Goal: Information Seeking & Learning: Learn about a topic

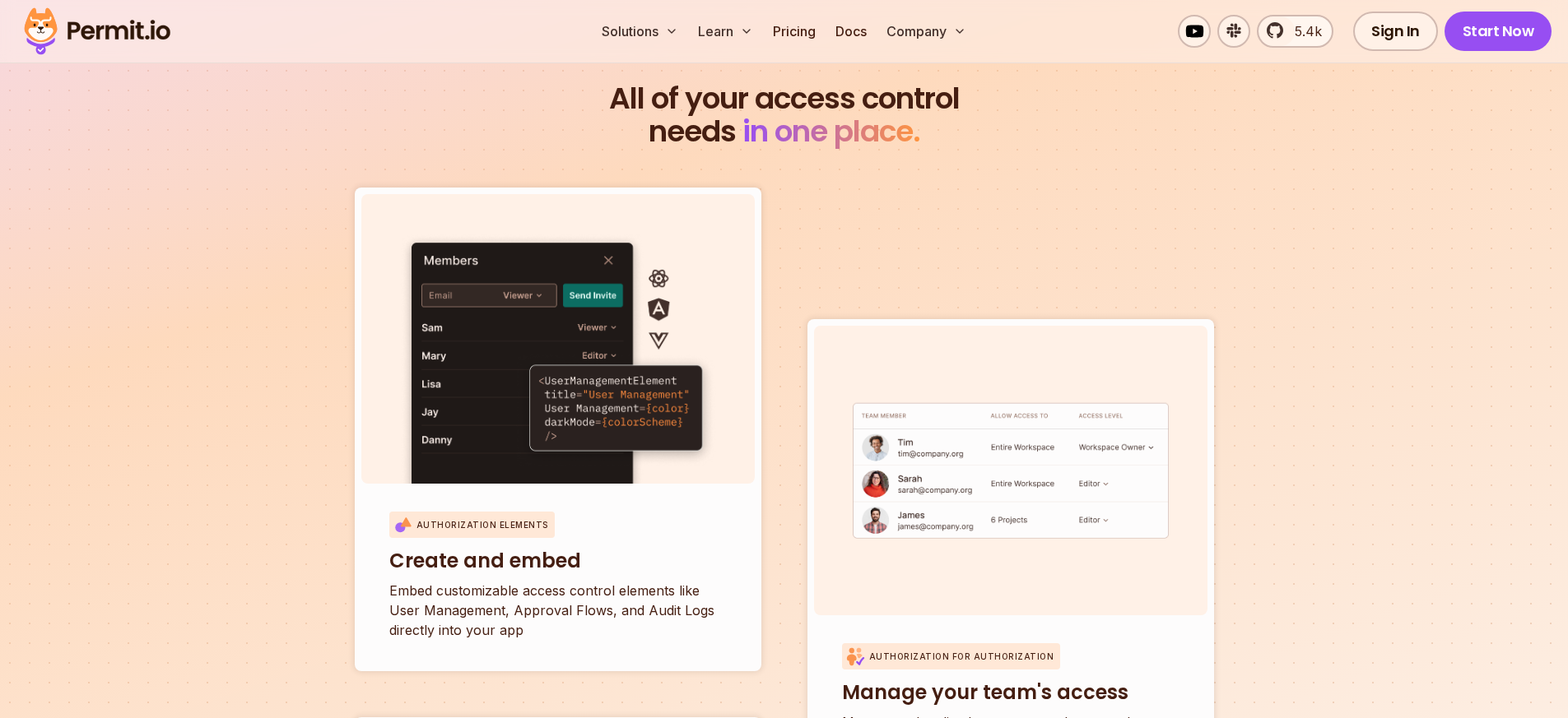
scroll to position [5036, 0]
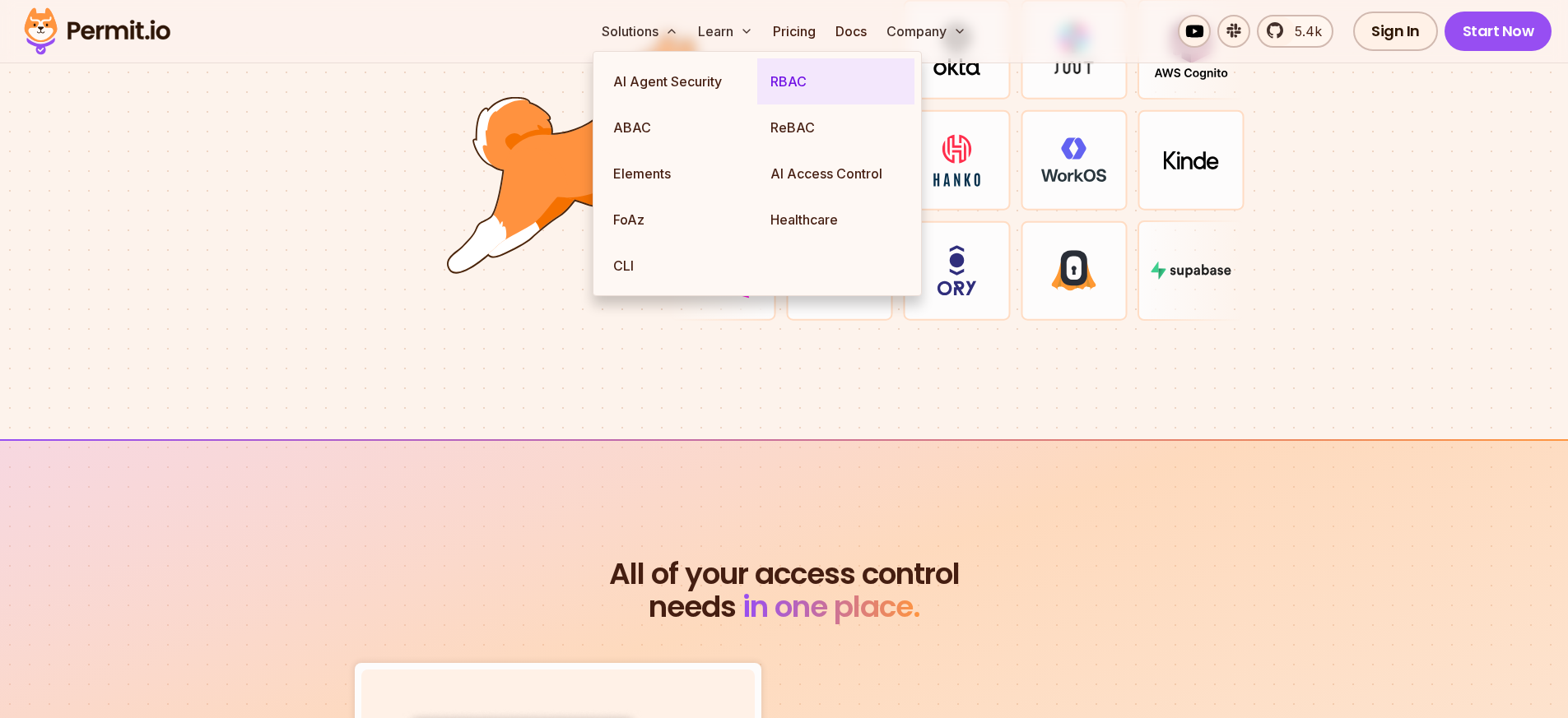
click at [800, 81] on link "RBAC" at bounding box center [836, 81] width 157 height 46
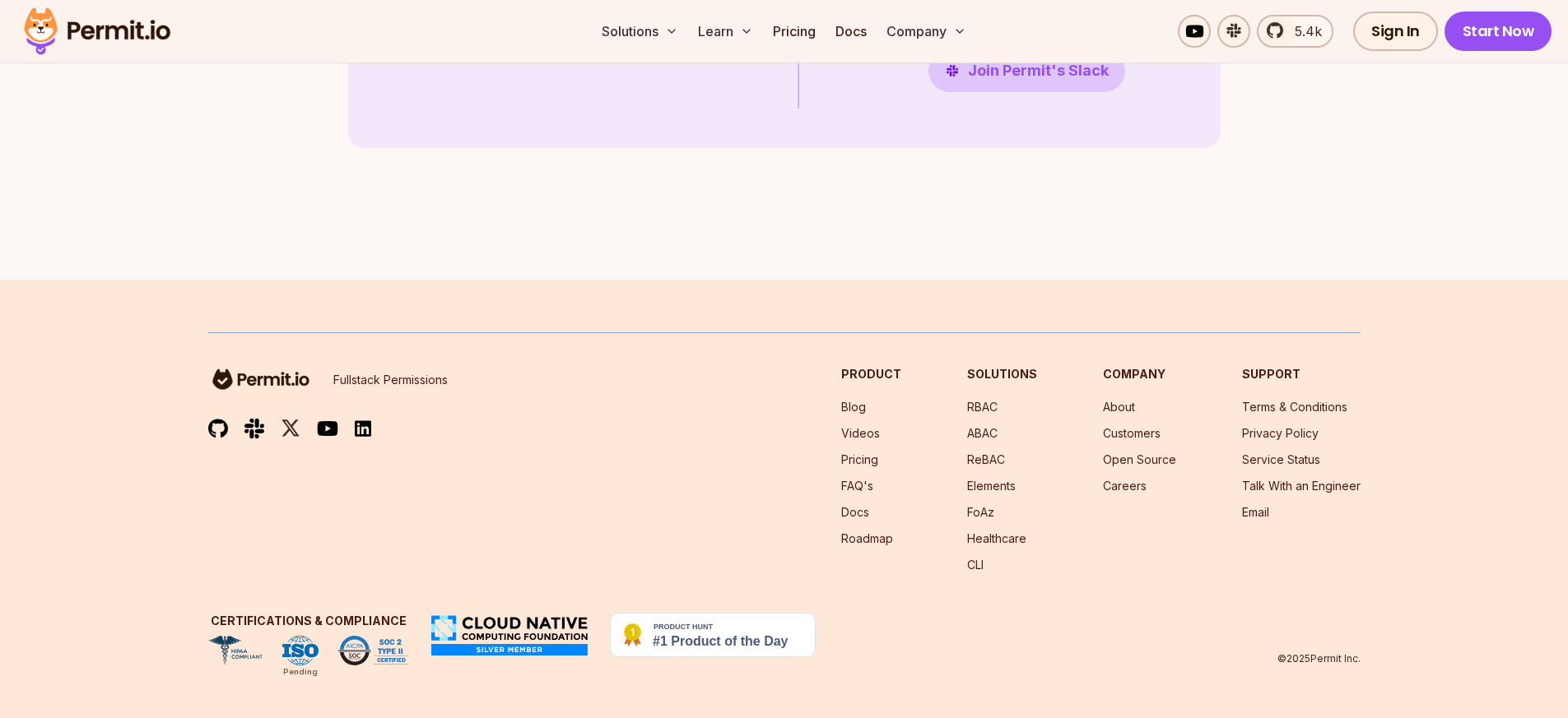
scroll to position [4790, 0]
click at [989, 434] on link "ABAC" at bounding box center [983, 432] width 31 height 14
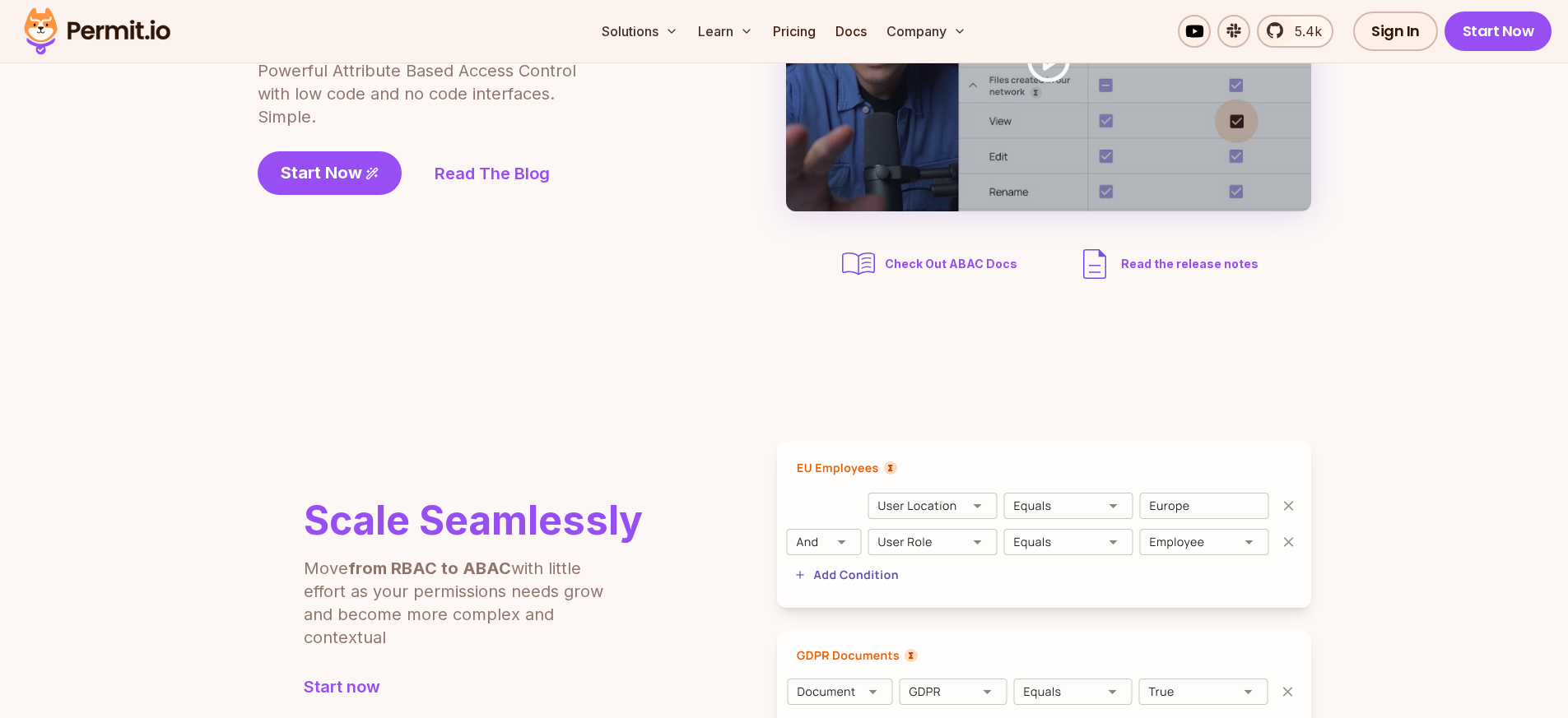
scroll to position [494, 0]
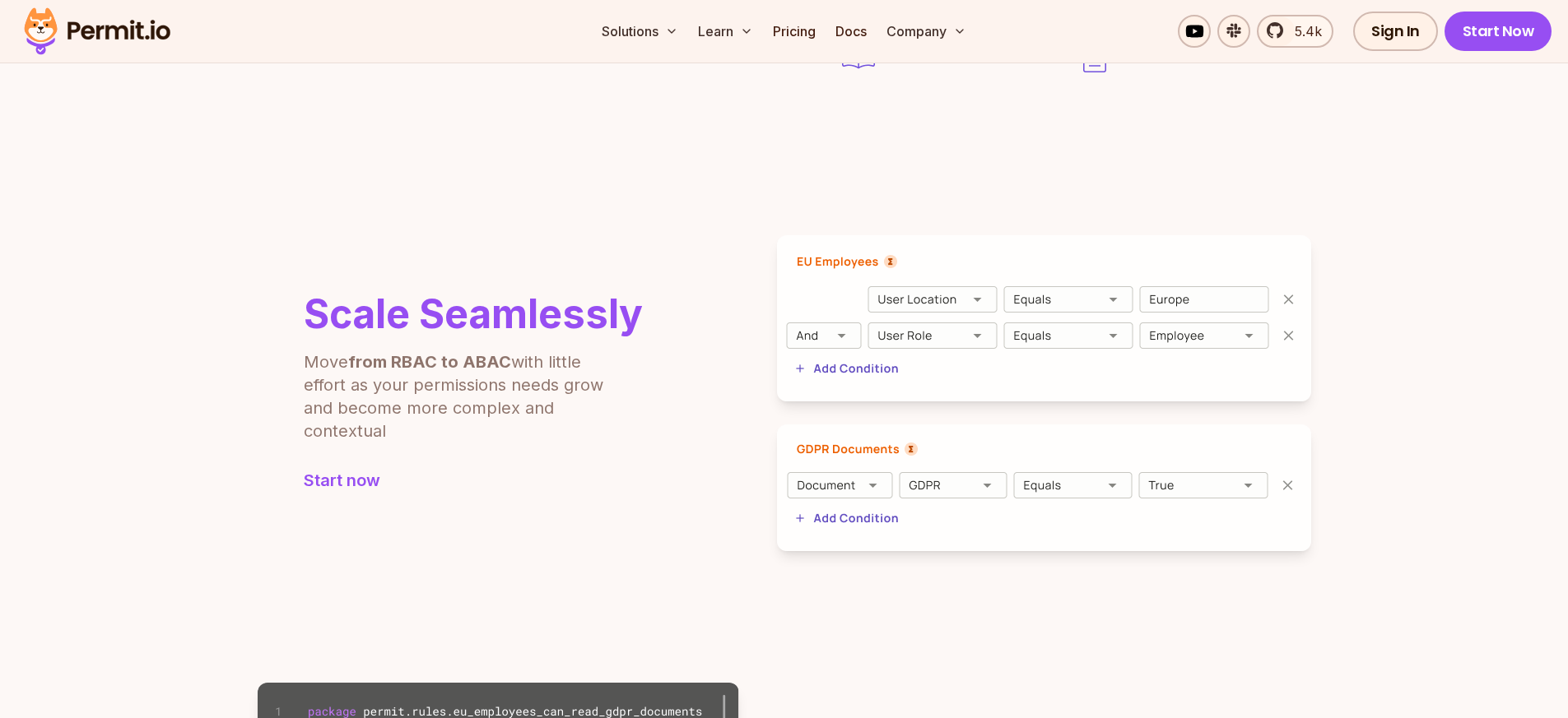
click at [969, 293] on img at bounding box center [1044, 318] width 535 height 166
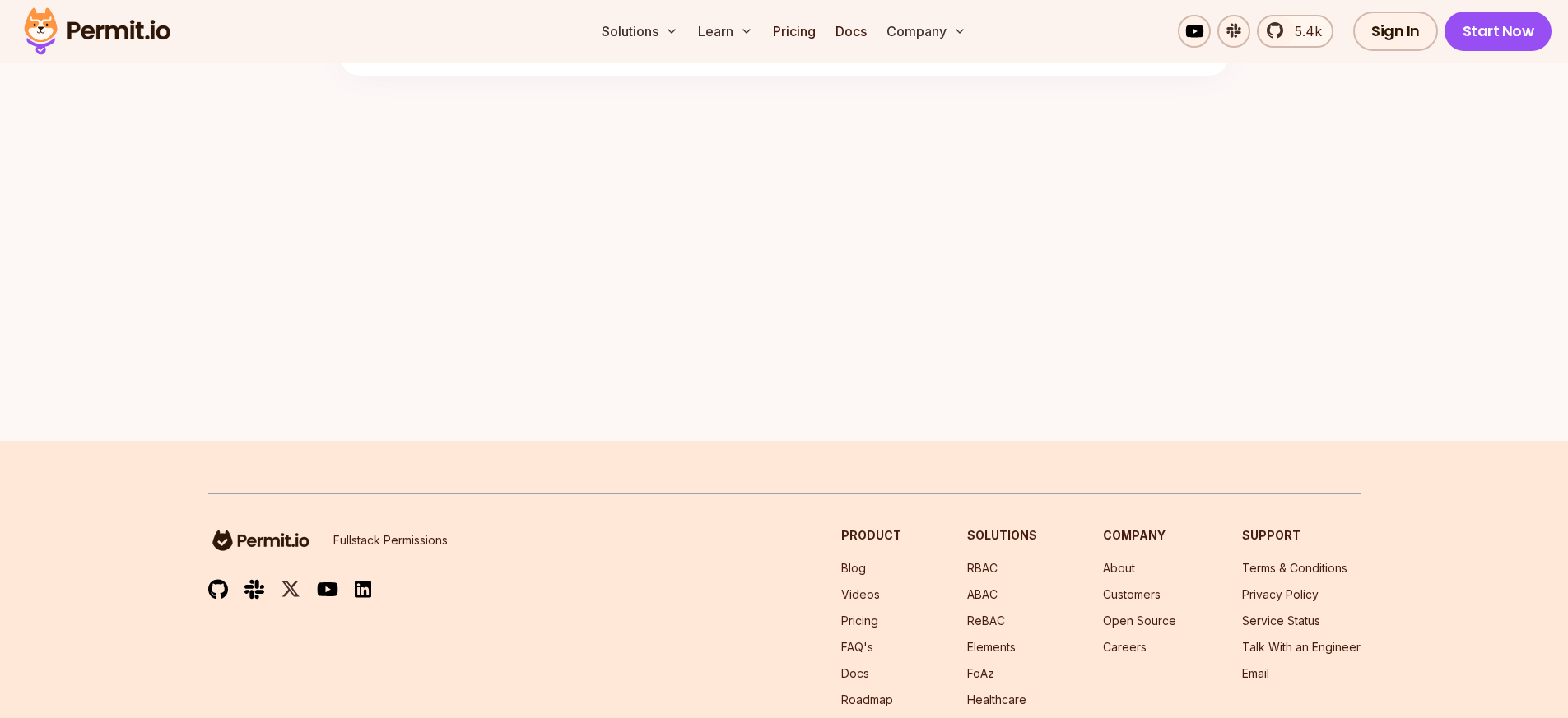
scroll to position [2728, 0]
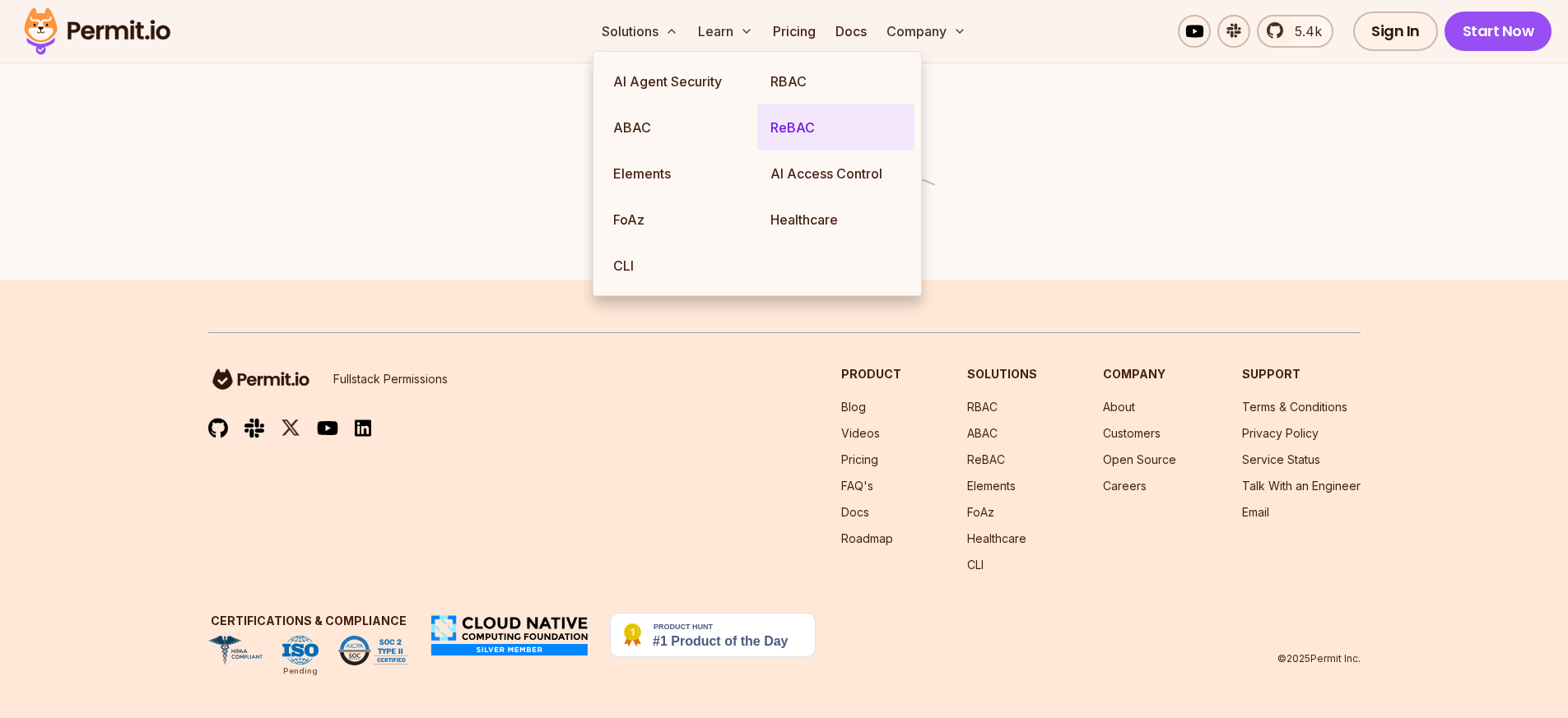
click at [799, 127] on link "ReBAC" at bounding box center [836, 128] width 157 height 46
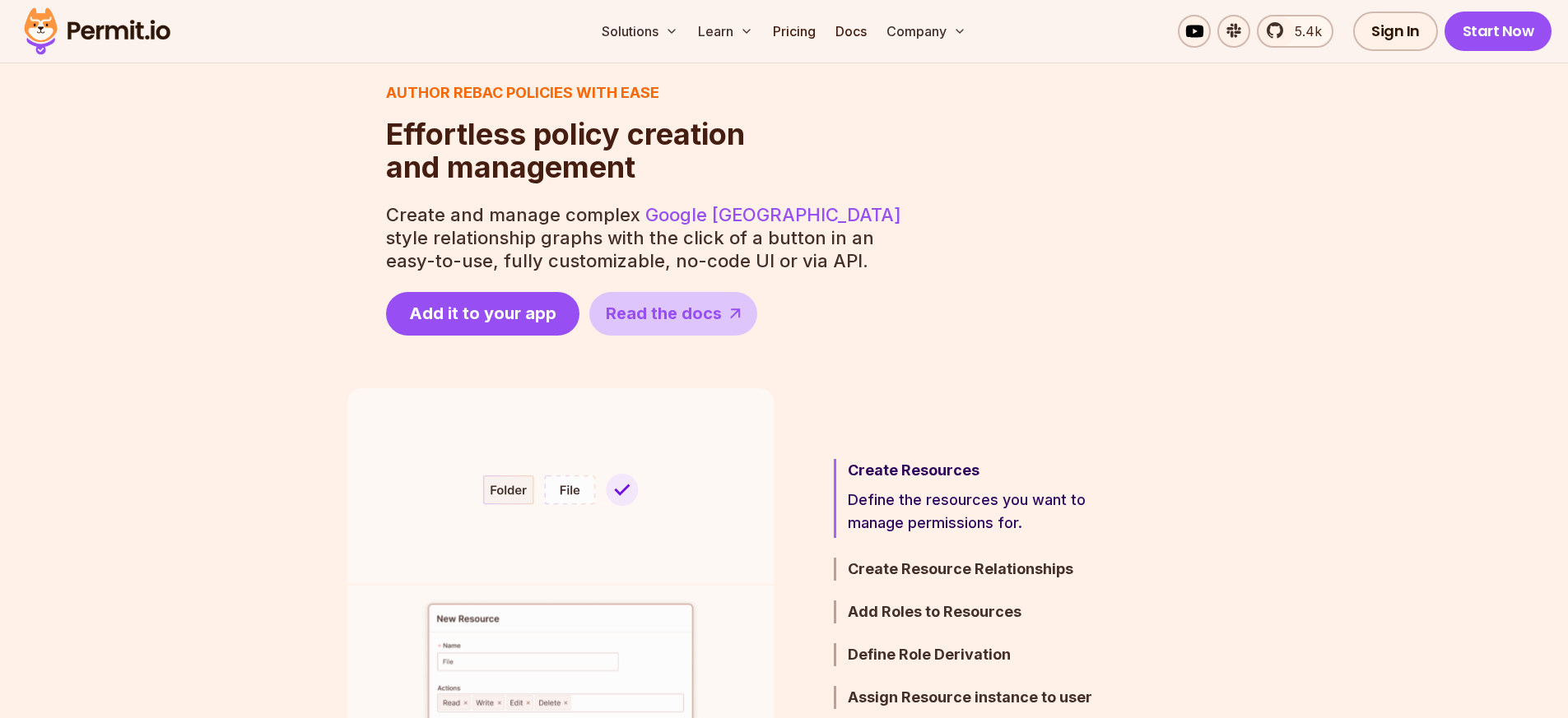
scroll to position [889, 0]
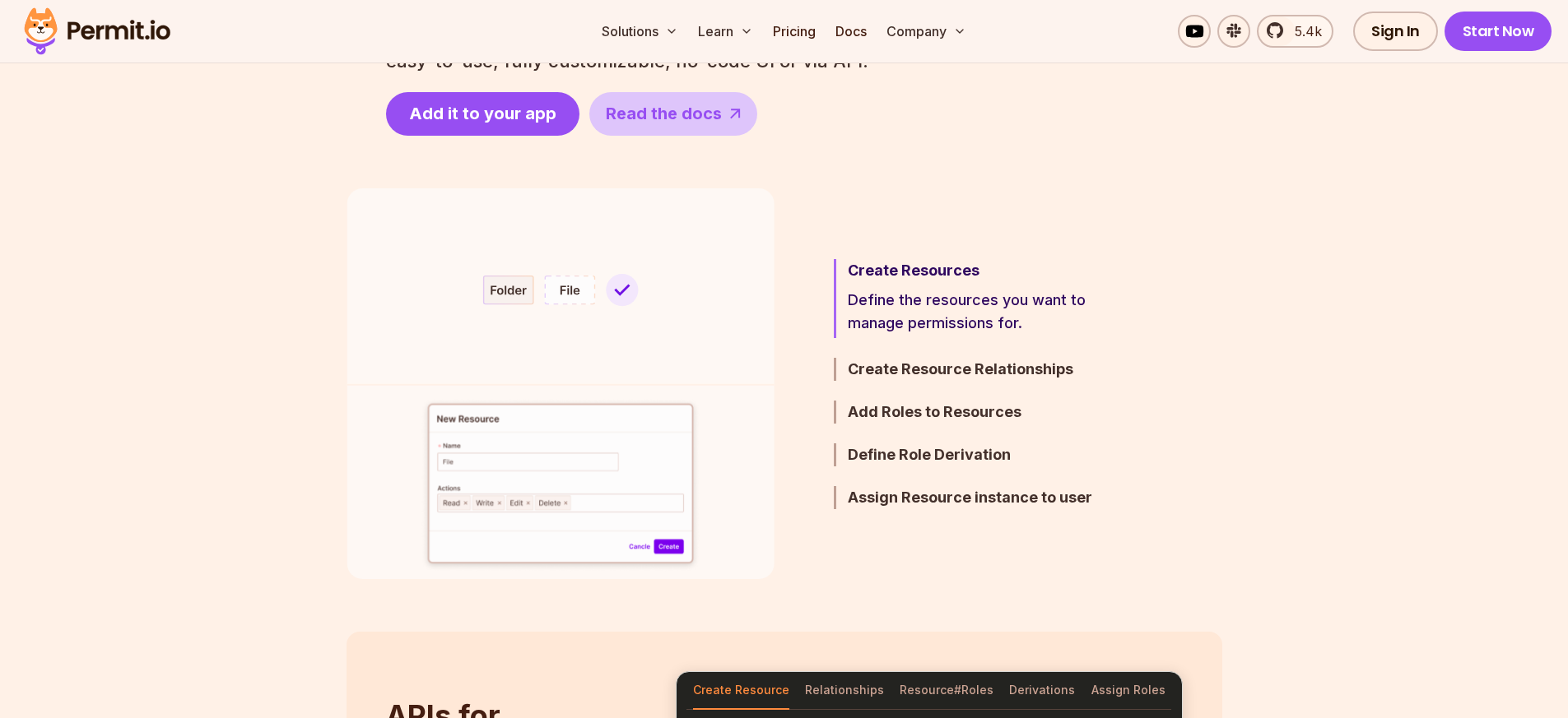
click at [888, 273] on h3 "Create Resources" at bounding box center [992, 270] width 288 height 23
click at [910, 376] on h3 "Create Resource Relationships" at bounding box center [992, 369] width 288 height 23
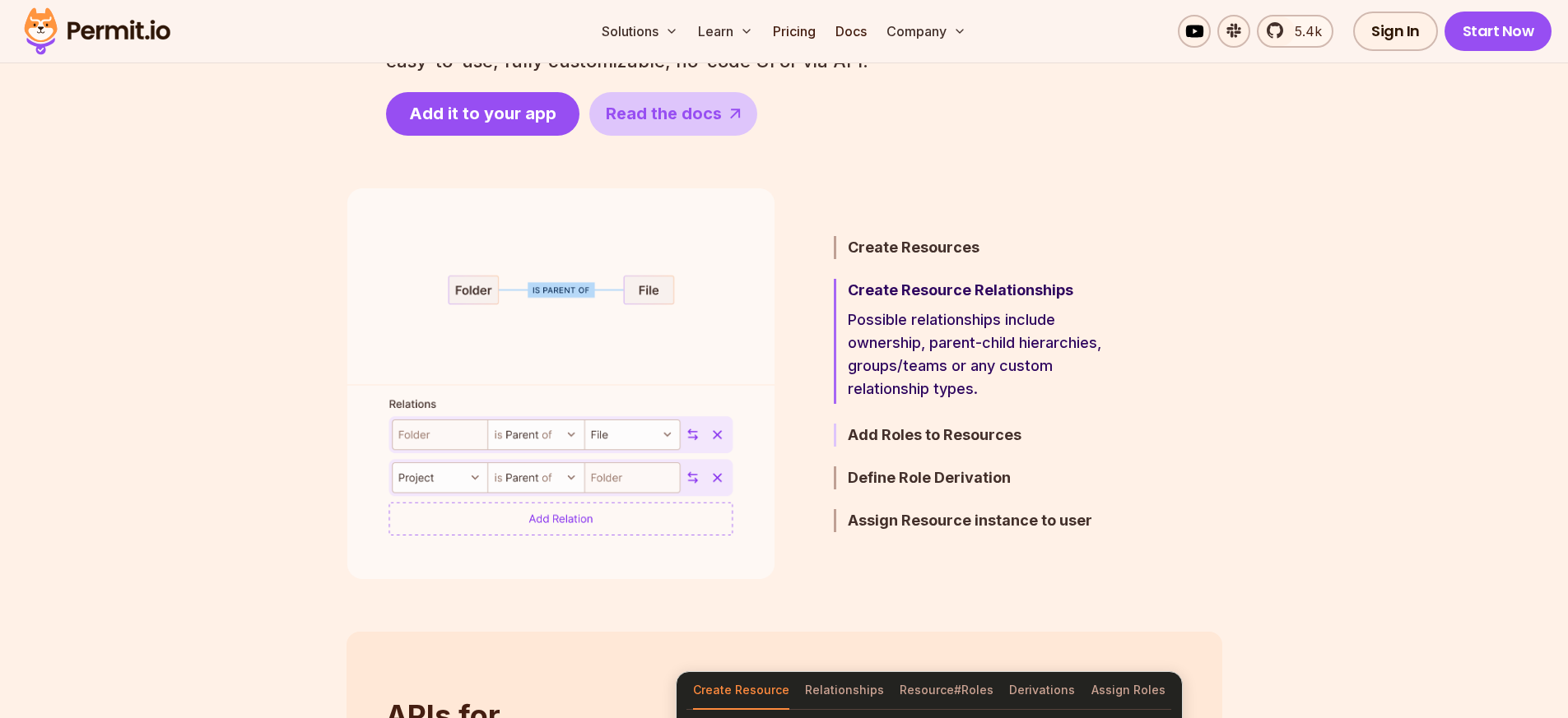
click at [927, 431] on h3 "Add Roles to Resources" at bounding box center [992, 435] width 288 height 23
